Goal: Transaction & Acquisition: Purchase product/service

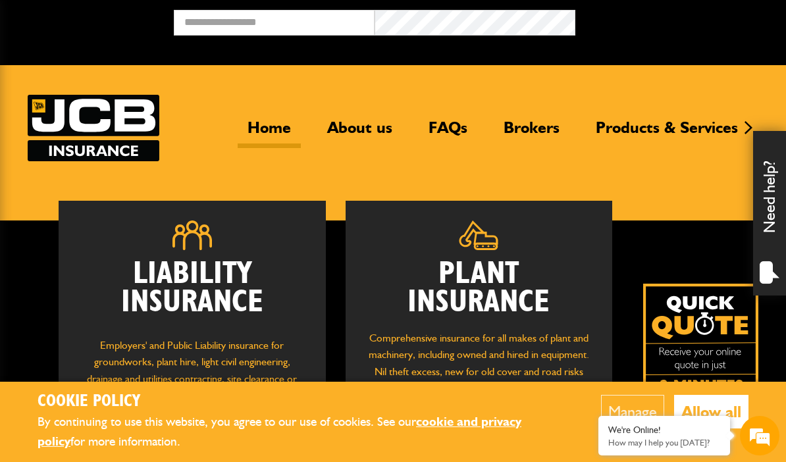
click at [724, 400] on button "Allow all" at bounding box center [711, 412] width 74 height 34
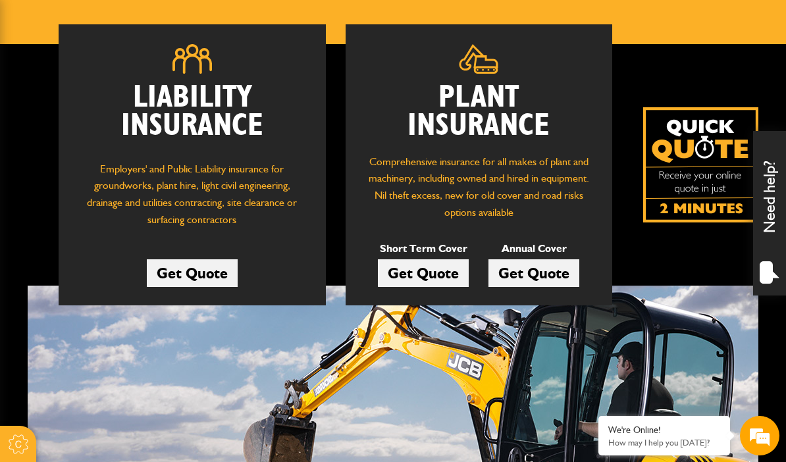
scroll to position [176, 0]
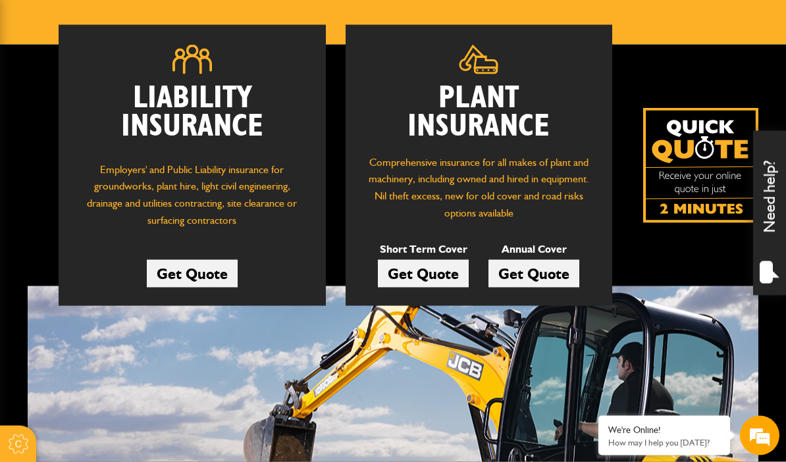
click at [209, 268] on link "Get Quote" at bounding box center [192, 274] width 91 height 28
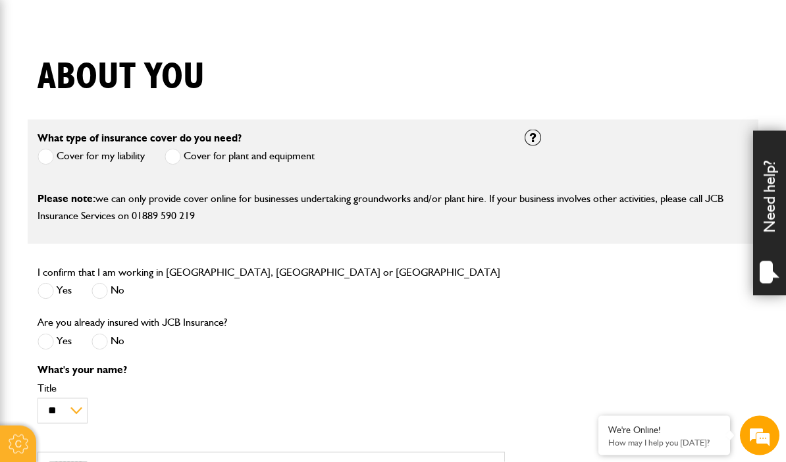
scroll to position [288, 0]
click at [186, 159] on label "Cover for plant and equipment" at bounding box center [240, 156] width 150 height 16
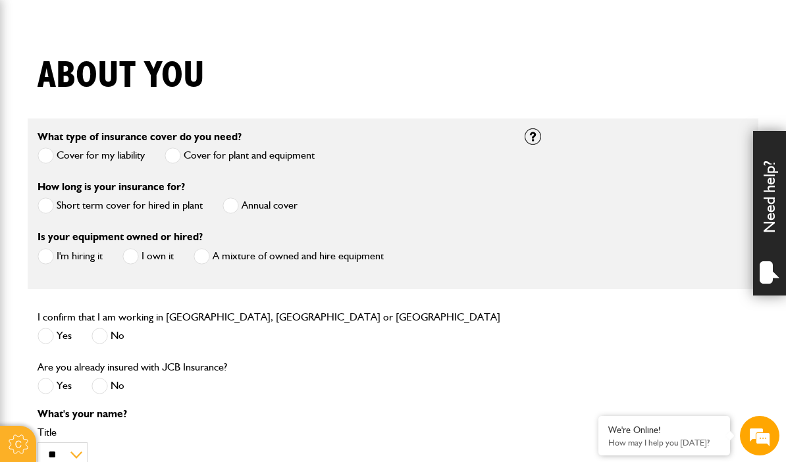
click at [57, 159] on label "Cover for my liability" at bounding box center [91, 155] width 107 height 16
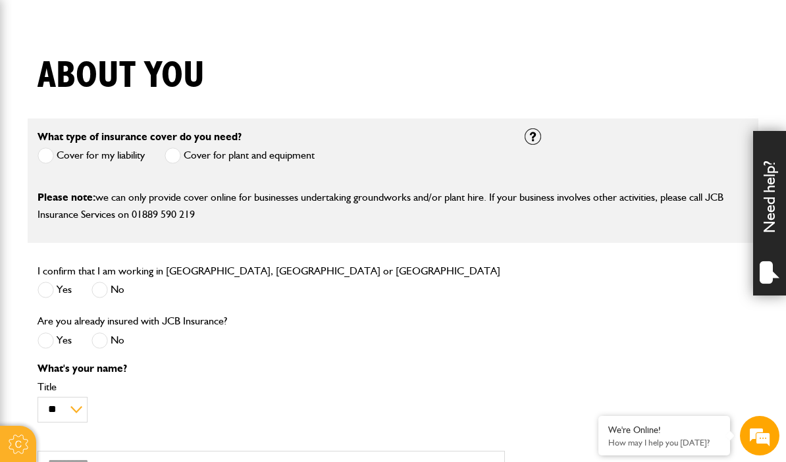
scroll to position [0, 0]
click at [181, 155] on span at bounding box center [173, 155] width 16 height 16
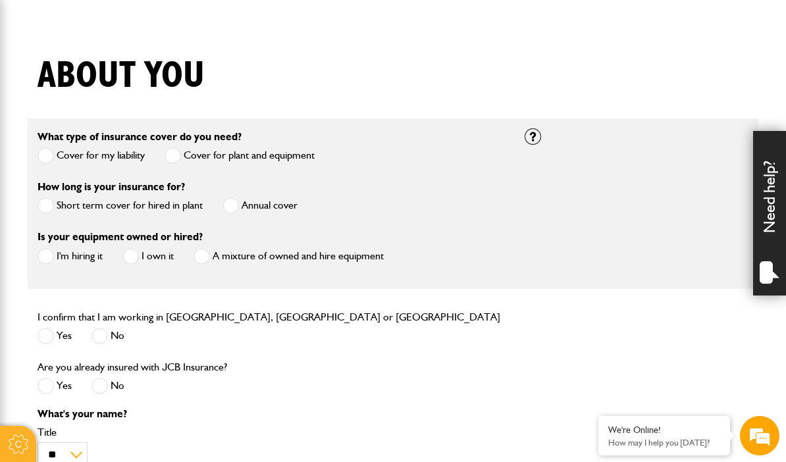
click at [47, 152] on span at bounding box center [46, 155] width 16 height 16
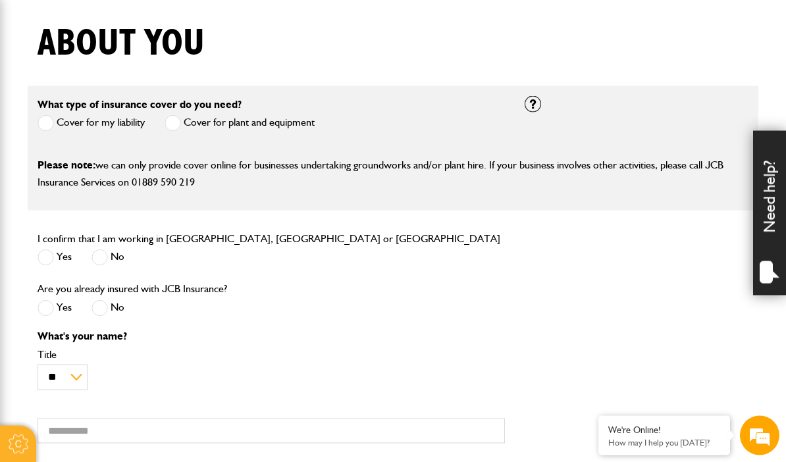
scroll to position [322, 0]
click at [58, 260] on label "Yes" at bounding box center [55, 257] width 34 height 16
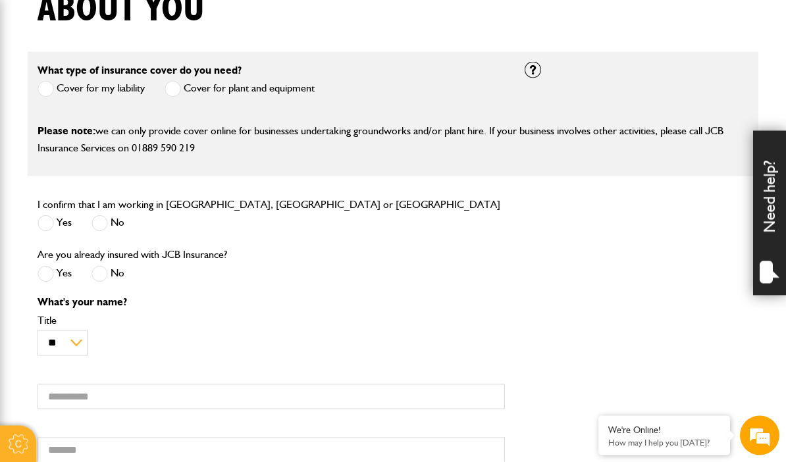
scroll to position [359, 0]
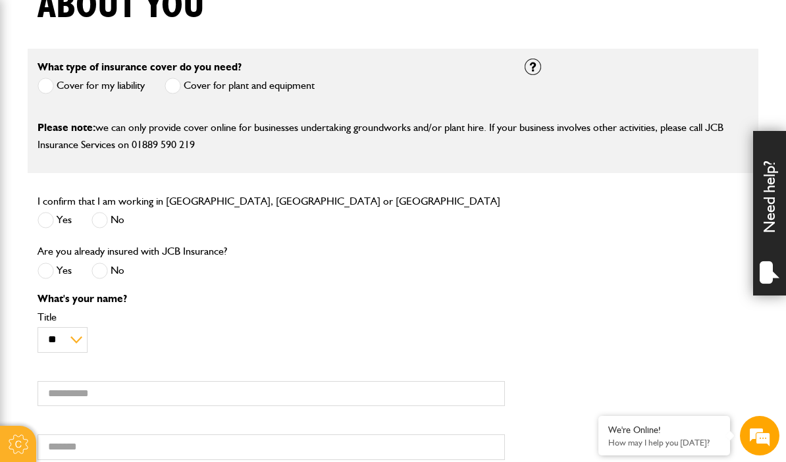
click at [113, 278] on label "No" at bounding box center [108, 271] width 33 height 16
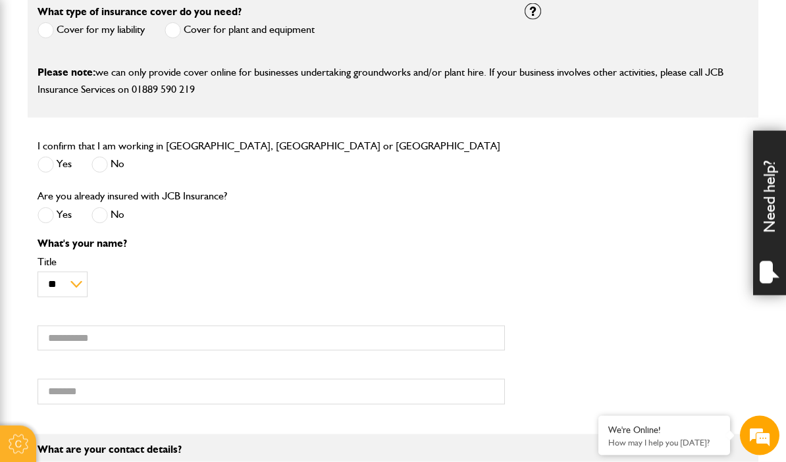
scroll to position [416, 0]
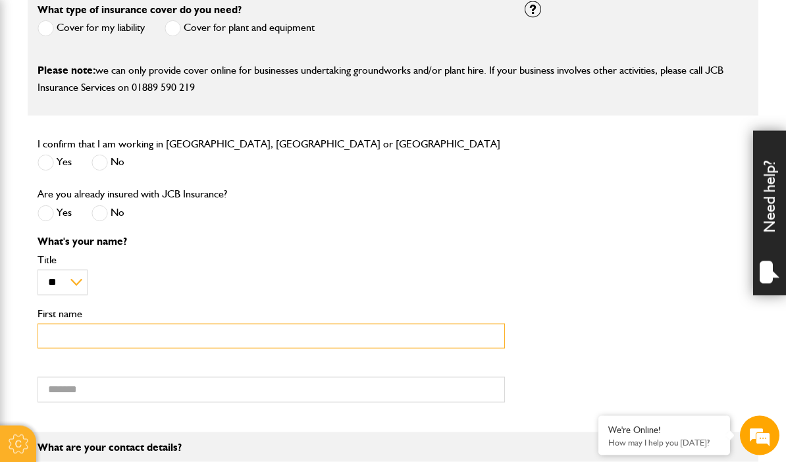
click at [94, 336] on input "First name" at bounding box center [271, 337] width 467 height 26
type input "****"
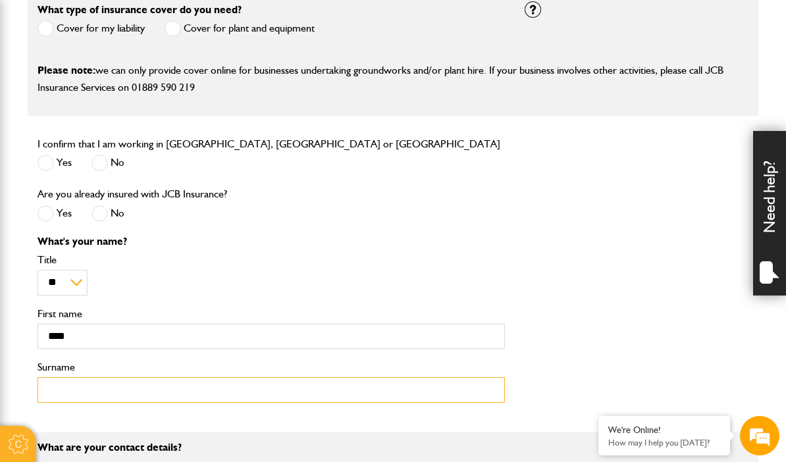
click at [107, 384] on input "Surname" at bounding box center [271, 390] width 467 height 26
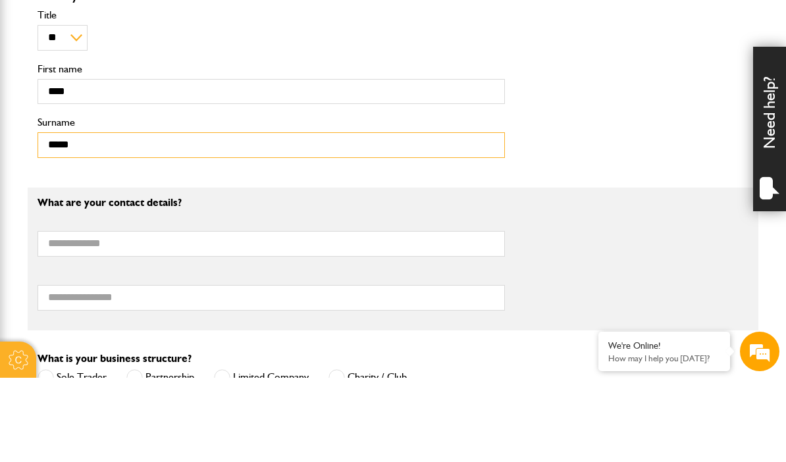
scroll to position [578, 0]
type input "*****"
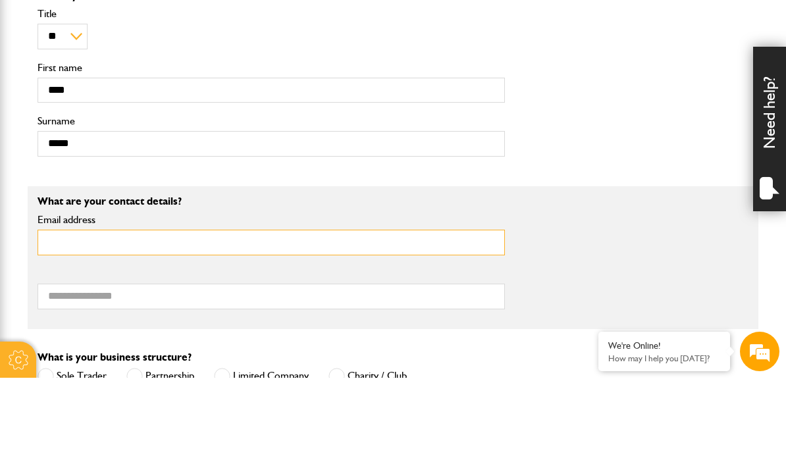
click at [102, 314] on input "Email address" at bounding box center [271, 327] width 467 height 26
type input "**********"
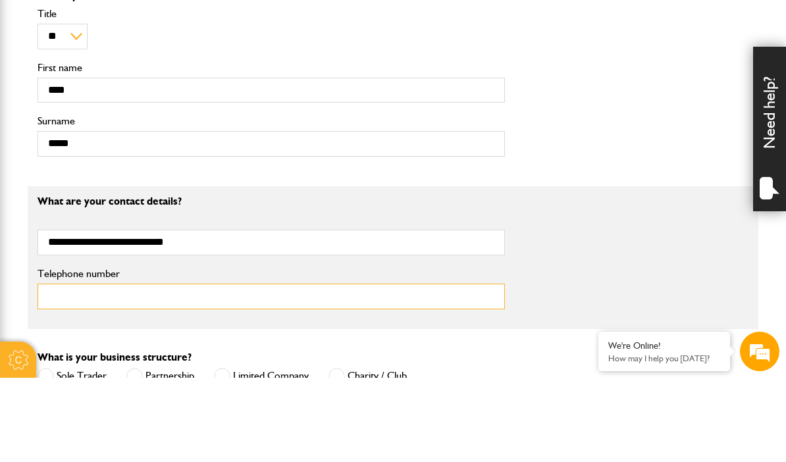
click at [118, 368] on input "Telephone number" at bounding box center [271, 381] width 467 height 26
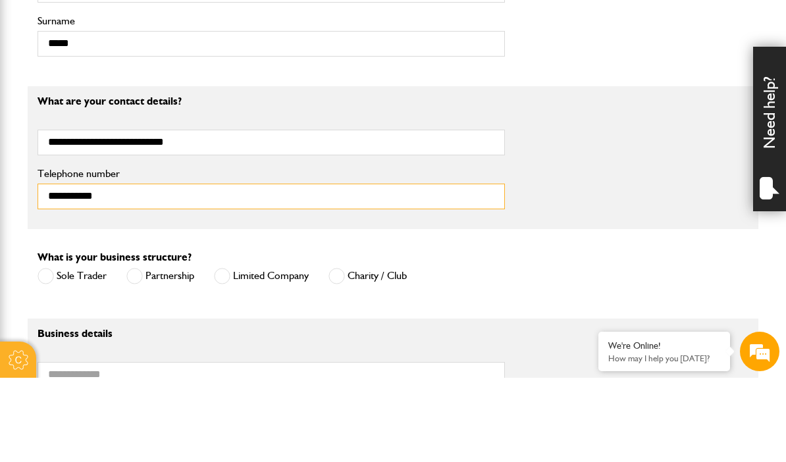
scroll to position [681, 0]
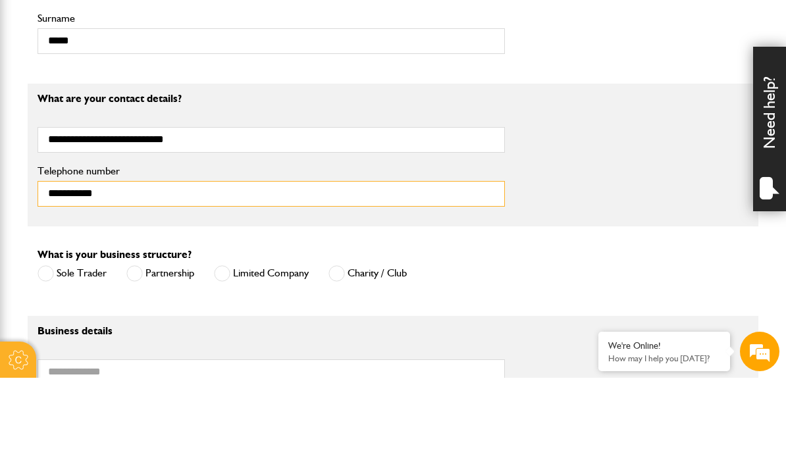
type input "**********"
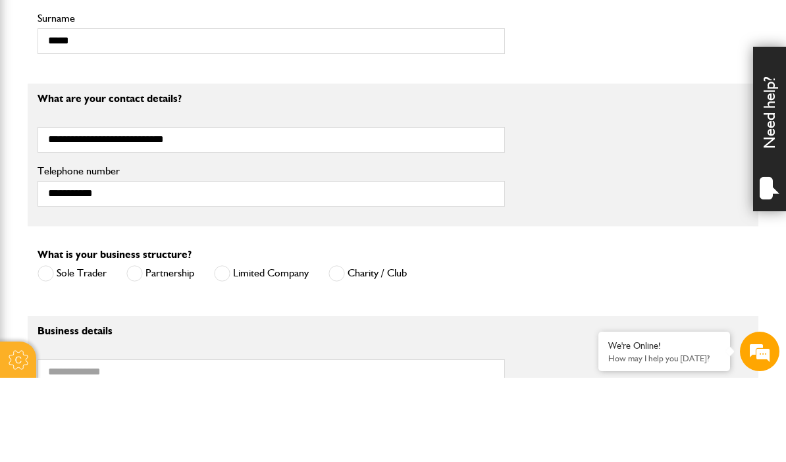
click at [234, 350] on label "Limited Company" at bounding box center [261, 358] width 95 height 16
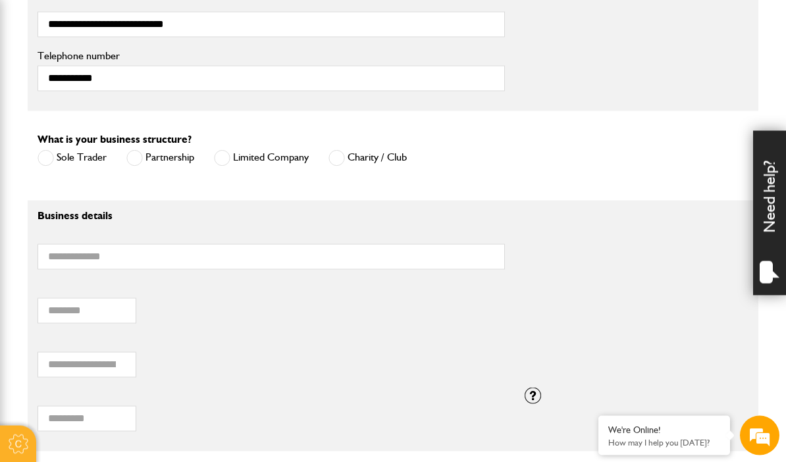
scroll to position [882, 0]
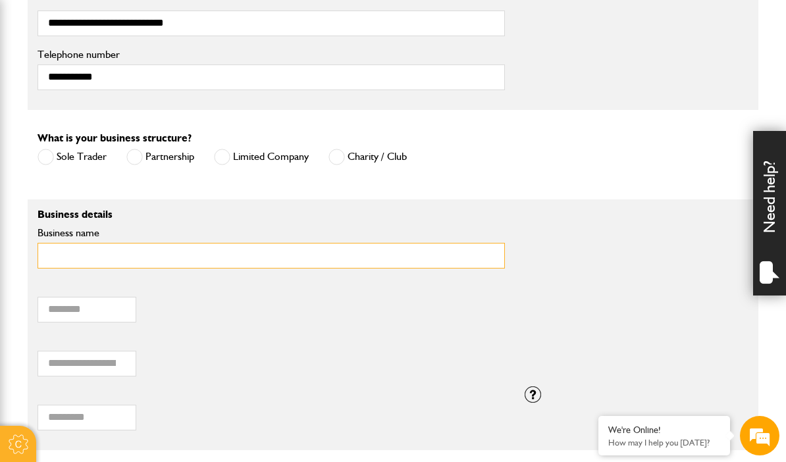
click at [94, 249] on input "Business name" at bounding box center [271, 256] width 467 height 26
type input "**********"
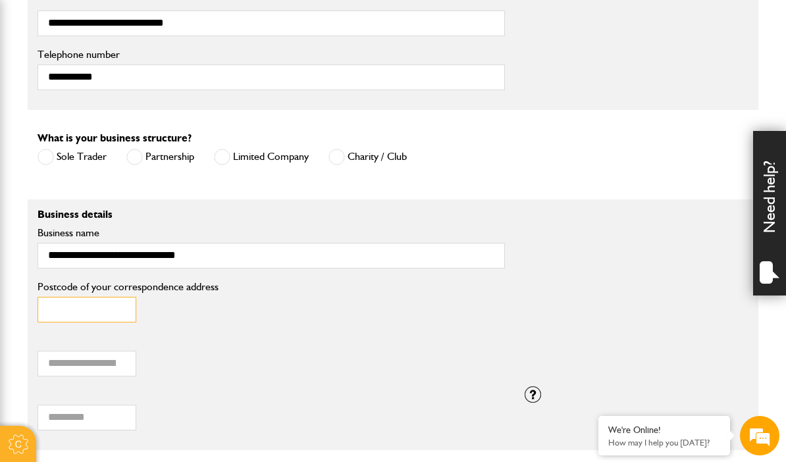
click at [88, 310] on input "Postcode of your correspondence address" at bounding box center [87, 310] width 99 height 26
type input "********"
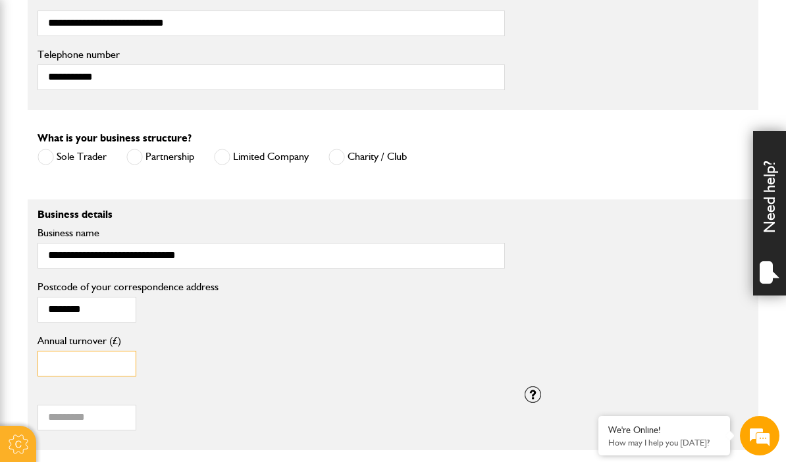
click at [103, 364] on input "Annual turnover (£)" at bounding box center [87, 364] width 99 height 26
type input "******"
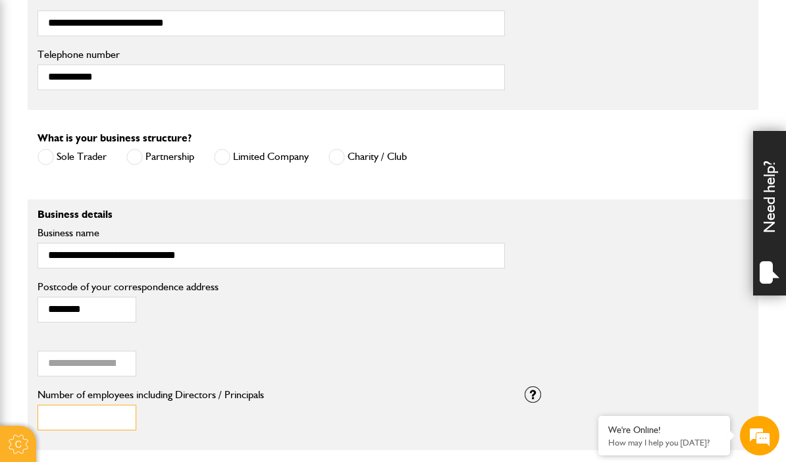
click at [98, 423] on input "Number of employees including Directors / Principals" at bounding box center [87, 418] width 99 height 26
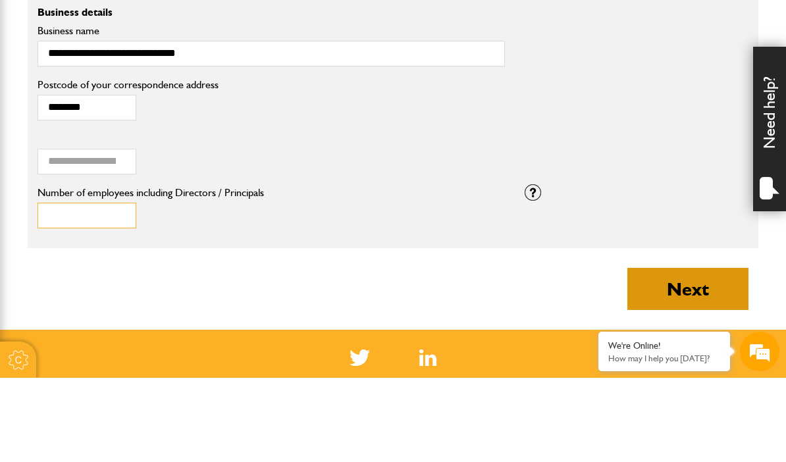
type input "*"
click at [679, 352] on button "Next" at bounding box center [687, 373] width 121 height 42
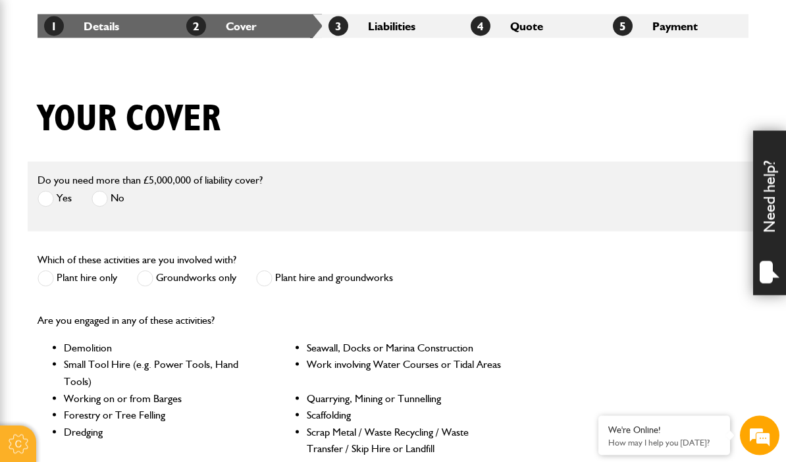
scroll to position [246, 0]
click at [109, 203] on label "No" at bounding box center [108, 198] width 33 height 16
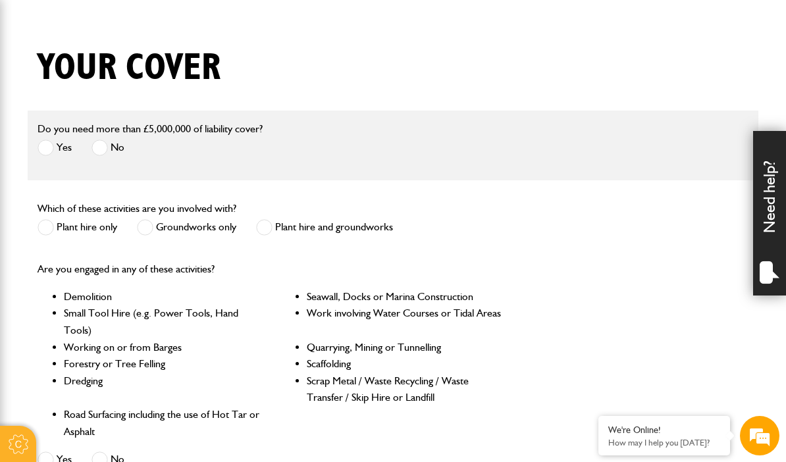
scroll to position [0, 0]
click at [159, 232] on label "Groundworks only" at bounding box center [186, 227] width 99 height 16
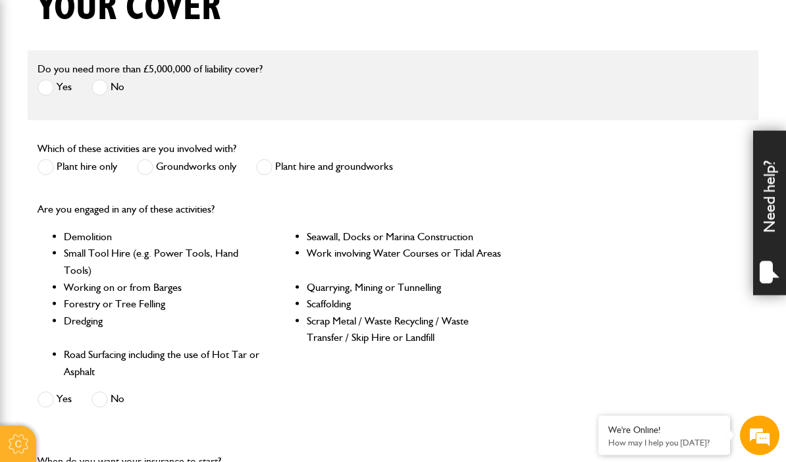
scroll to position [362, 0]
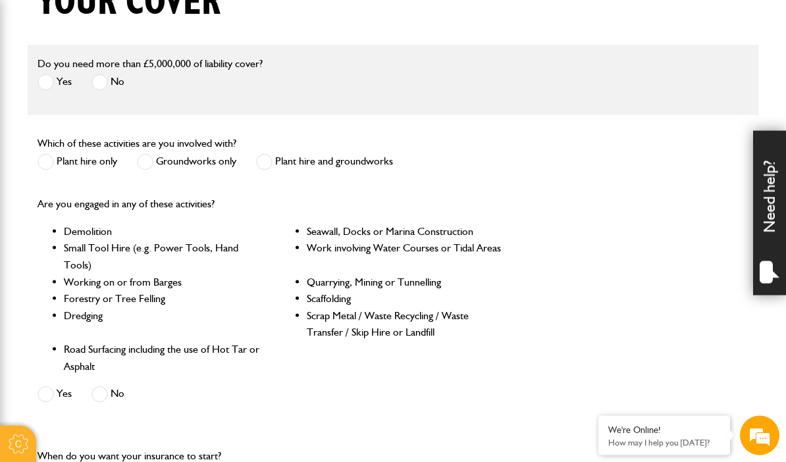
click at [117, 390] on label "No" at bounding box center [108, 394] width 33 height 16
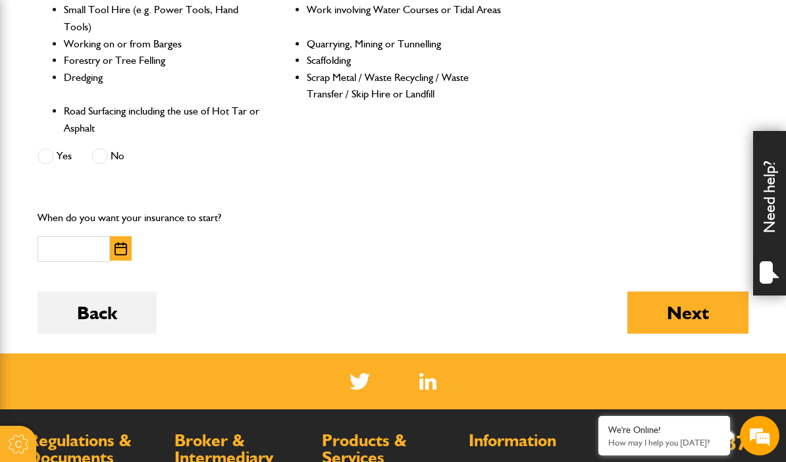
scroll to position [598, 0]
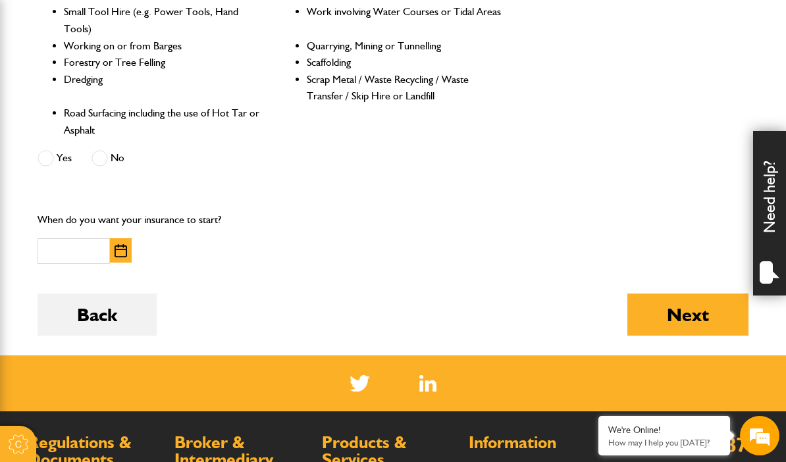
click at [126, 248] on img "button" at bounding box center [121, 250] width 13 height 13
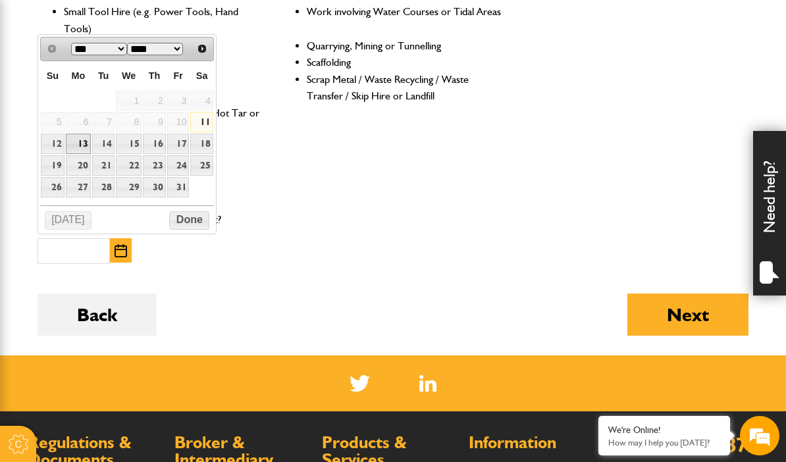
click at [79, 147] on link "13" at bounding box center [79, 144] width 26 height 20
type input "**********"
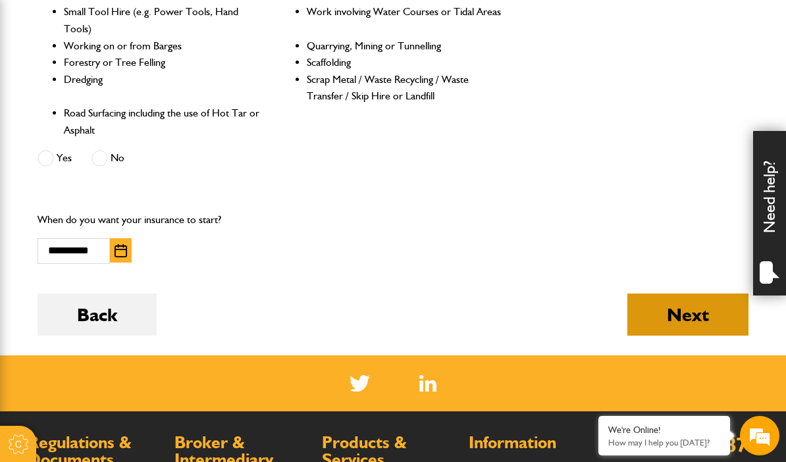
click at [691, 311] on button "Next" at bounding box center [687, 315] width 121 height 42
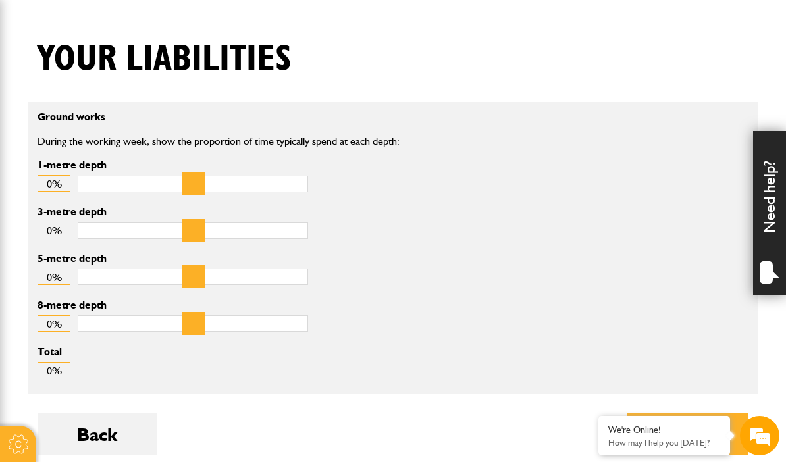
click at [65, 182] on div "0%" at bounding box center [54, 183] width 33 height 16
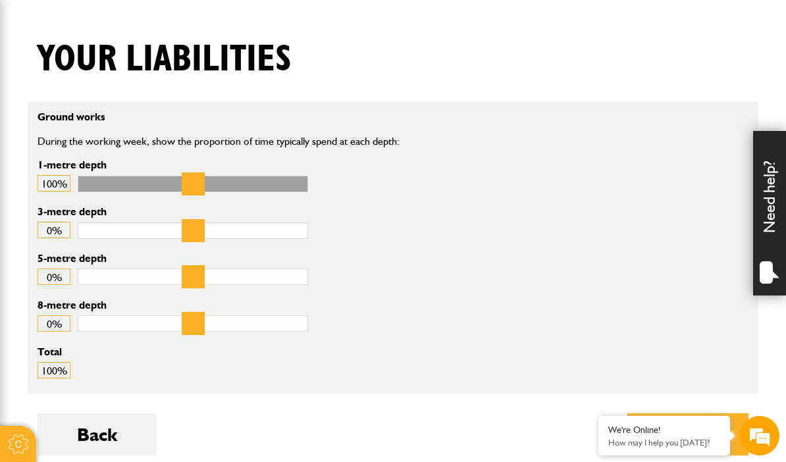
type input "***"
click at [699, 431] on button "Next" at bounding box center [687, 434] width 121 height 42
